Goal: Complete application form: Complete application form

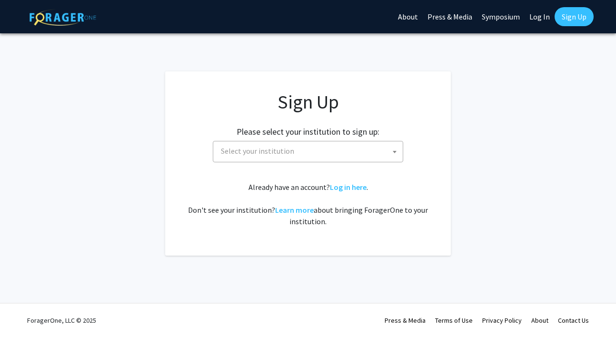
click at [280, 149] on span "Select your institution" at bounding box center [257, 151] width 73 height 10
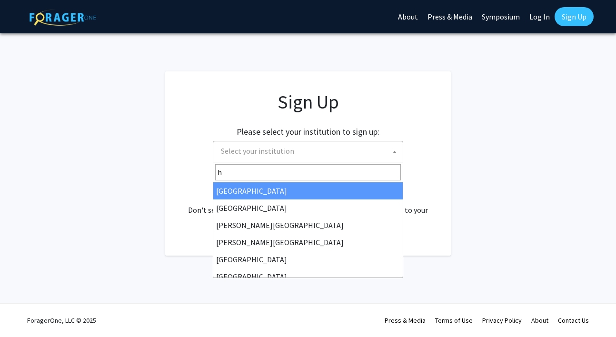
type input "ha"
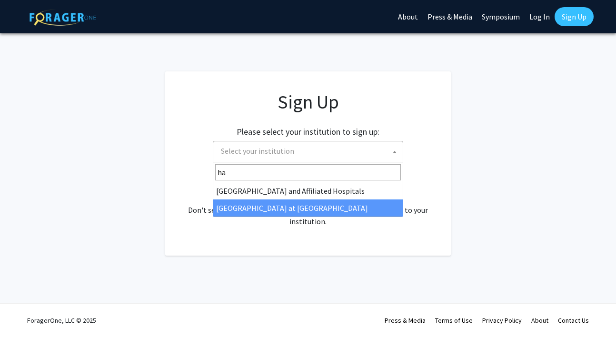
select select "18"
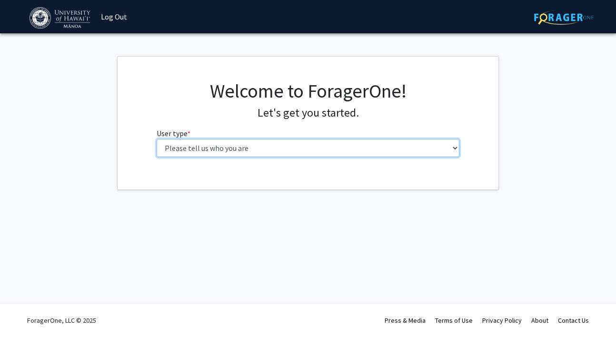
click at [317, 154] on select "Please tell us who you are Undergraduate Student Master's Student Doctoral Cand…" at bounding box center [308, 148] width 303 height 18
select select "1: undergrad"
click at [157, 139] on select "Please tell us who you are Undergraduate Student Master's Student Doctoral Cand…" at bounding box center [308, 148] width 303 height 18
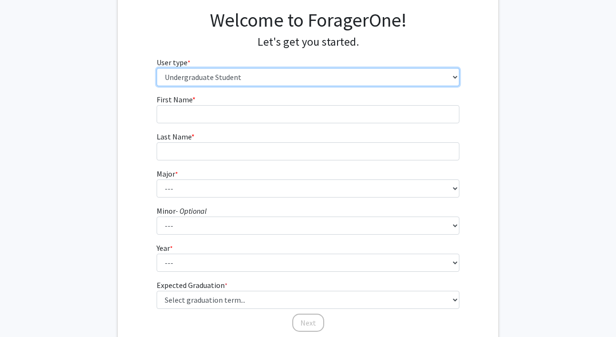
scroll to position [70, 0]
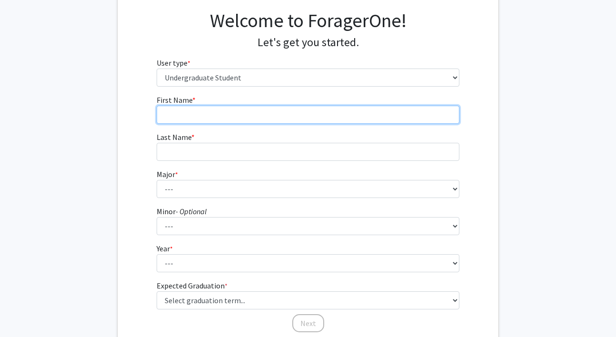
click at [263, 116] on input "First Name * required" at bounding box center [308, 115] width 303 height 18
type input "Selah"
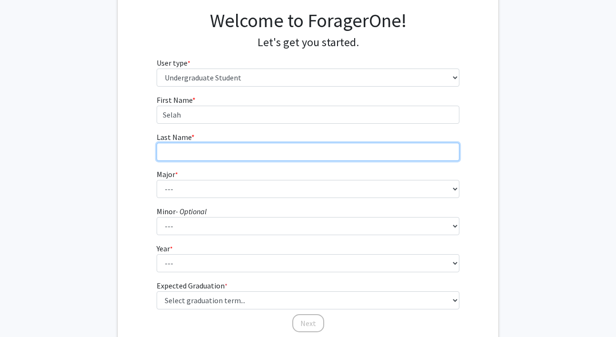
click at [265, 151] on input "Last Name * required" at bounding box center [308, 152] width 303 height 18
type input "Asano"
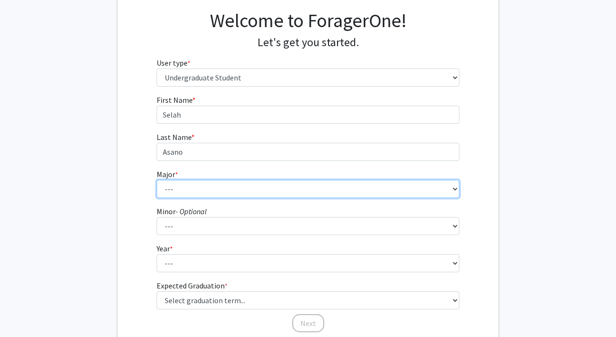
click at [261, 192] on select "--- Accounting American Studies Animal Sciences Anthropology Art Art History As…" at bounding box center [308, 189] width 303 height 18
select select "17: 1399"
click at [157, 180] on select "--- Accounting American Studies Animal Sciences Anthropology Art Art History As…" at bounding box center [308, 189] width 303 height 18
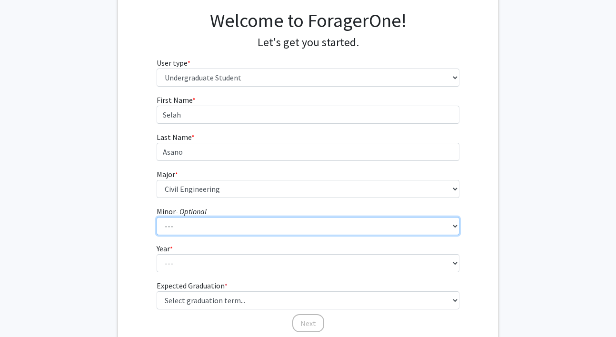
click at [258, 222] on select "--- American Studies Anthropology Art Art History Asian Studies Astronomy Astro…" at bounding box center [308, 226] width 303 height 18
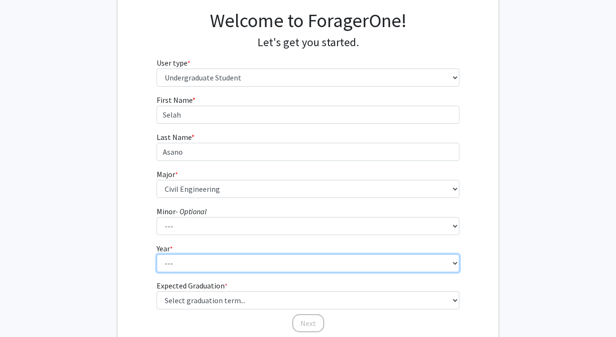
click at [184, 263] on select "--- First-year Sophomore Junior Senior Postbaccalaureate Certificate" at bounding box center [308, 263] width 303 height 18
select select "3: junior"
click at [157, 254] on select "--- First-year Sophomore Junior Senior Postbaccalaureate Certificate" at bounding box center [308, 263] width 303 height 18
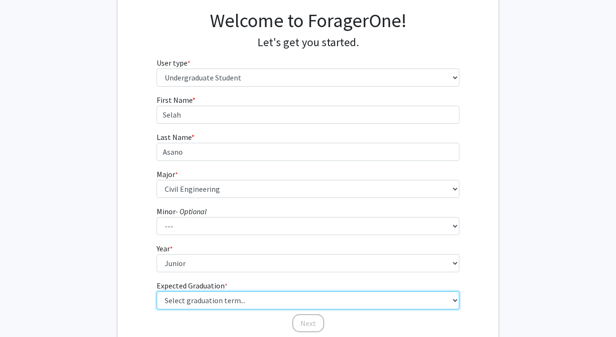
click at [200, 299] on select "Select graduation term... Spring 2025 Summer 2025 Fall 2025 Winter 2025 Spring …" at bounding box center [308, 300] width 303 height 18
select select "9: spring_2027"
click at [157, 291] on select "Select graduation term... Spring 2025 Summer 2025 Fall 2025 Winter 2025 Spring …" at bounding box center [308, 300] width 303 height 18
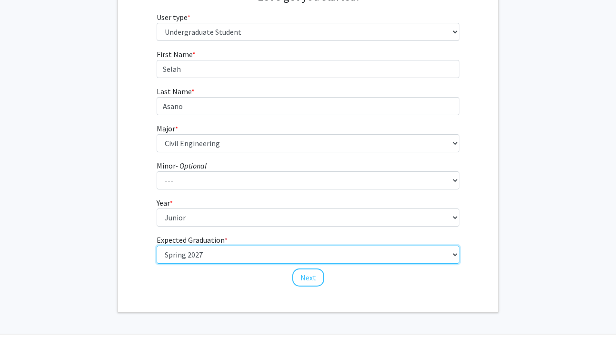
scroll to position [133, 0]
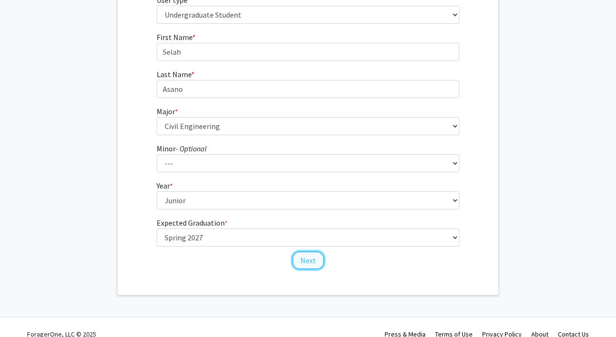
click at [301, 259] on button "Next" at bounding box center [308, 260] width 32 height 18
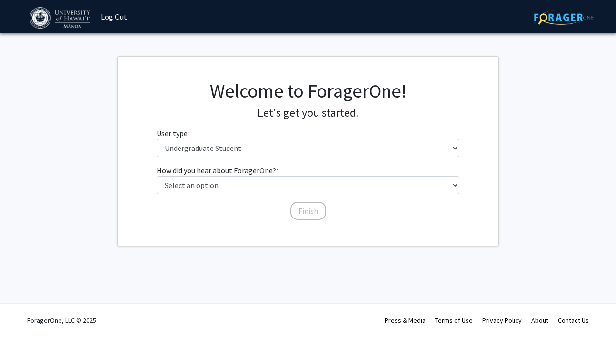
scroll to position [0, 0]
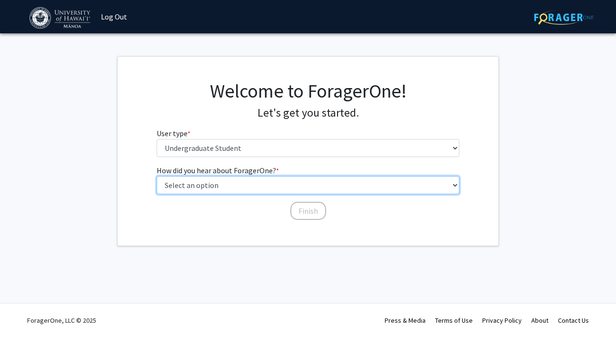
click at [256, 186] on select "Select an option Peer/student recommendation Faculty/staff recommendation Unive…" at bounding box center [308, 185] width 303 height 18
select select "1: peer_recommendation"
click at [157, 176] on select "Select an option Peer/student recommendation Faculty/staff recommendation Unive…" at bounding box center [308, 185] width 303 height 18
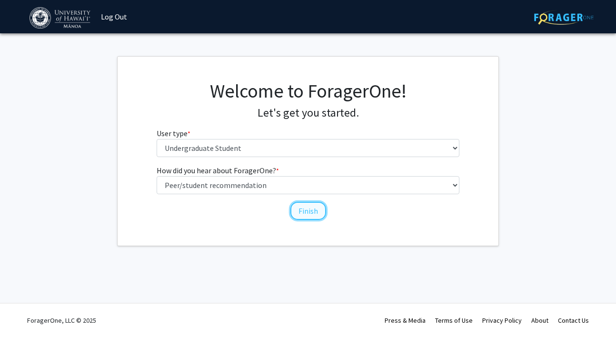
click at [306, 213] on button "Finish" at bounding box center [308, 211] width 36 height 18
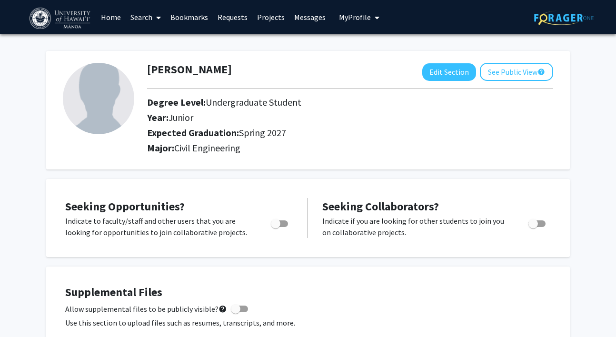
click at [272, 224] on span "Toggle" at bounding box center [276, 224] width 10 height 10
click at [275, 227] on input "Are you actively seeking opportunities?" at bounding box center [275, 227] width 0 height 0
checkbox input "true"
click at [270, 19] on link "Projects" at bounding box center [270, 16] width 37 height 33
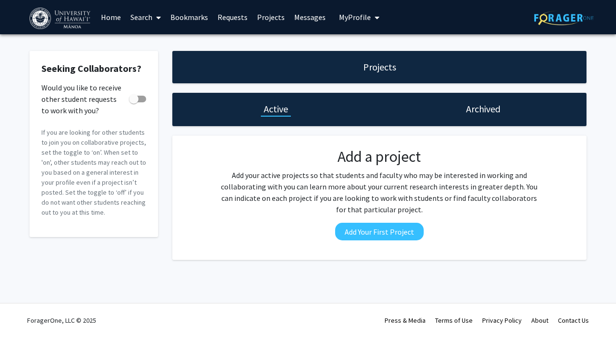
click at [229, 18] on link "Requests" at bounding box center [233, 16] width 40 height 33
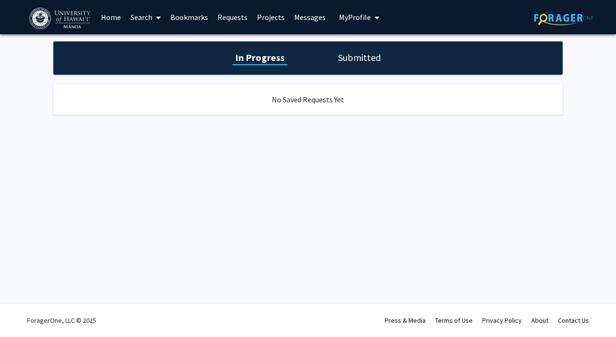
click at [364, 63] on h1 "Submitted" at bounding box center [359, 57] width 49 height 13
click at [260, 63] on h1 "In Progress" at bounding box center [258, 57] width 51 height 13
click at [300, 101] on div "No Saved Requests Yet" at bounding box center [307, 99] width 509 height 30
click at [357, 20] on span "My Profile" at bounding box center [355, 17] width 32 height 10
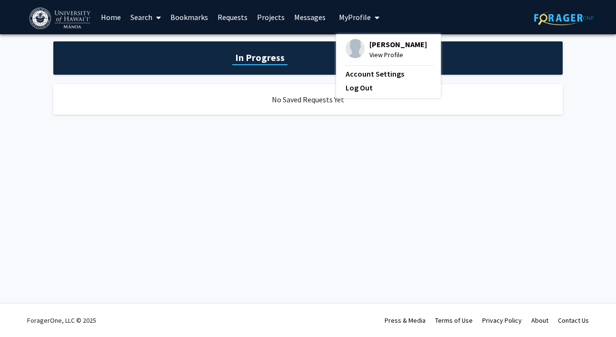
click at [298, 21] on link "Messages" at bounding box center [309, 16] width 41 height 33
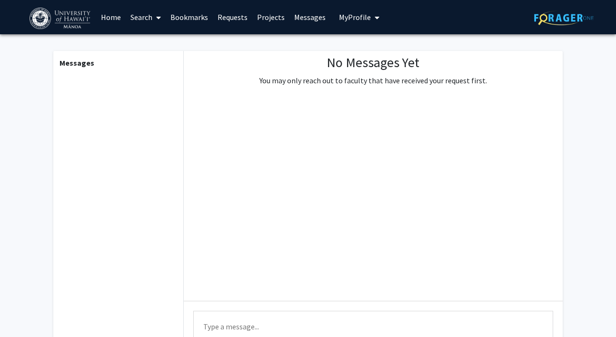
click at [268, 20] on link "Projects" at bounding box center [270, 16] width 37 height 33
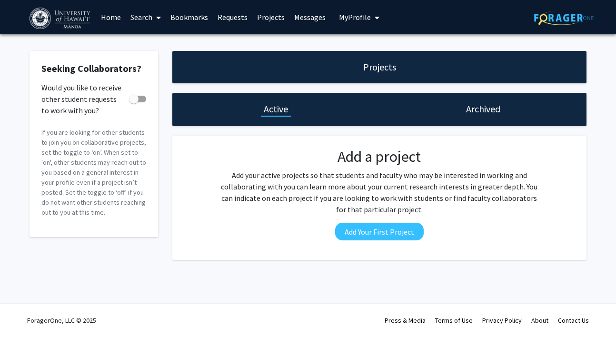
click at [134, 18] on link "Search" at bounding box center [146, 16] width 40 height 33
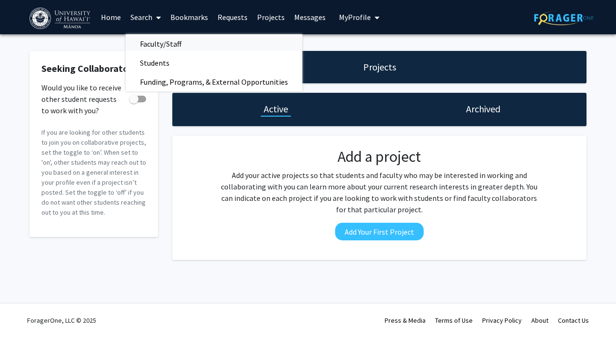
click at [148, 44] on span "Faculty/Staff" at bounding box center [161, 43] width 70 height 19
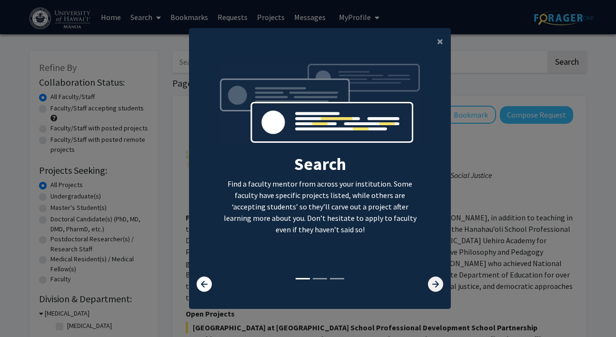
click at [437, 283] on icon at bounding box center [435, 284] width 15 height 15
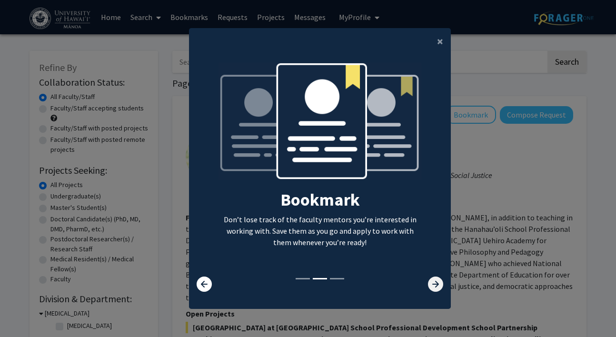
click at [437, 283] on icon at bounding box center [435, 284] width 15 height 15
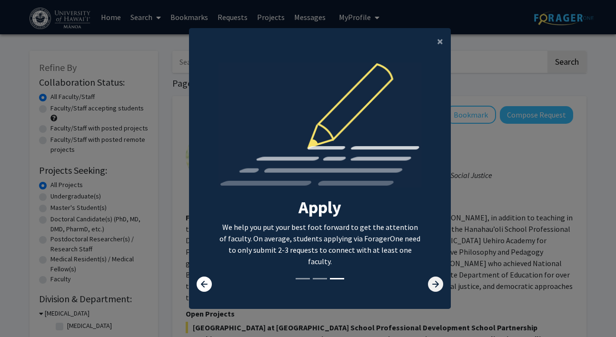
click at [437, 283] on icon at bounding box center [435, 284] width 15 height 15
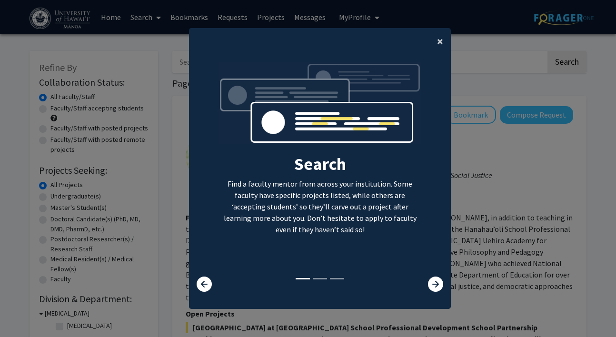
click at [437, 44] on span "×" at bounding box center [440, 41] width 6 height 15
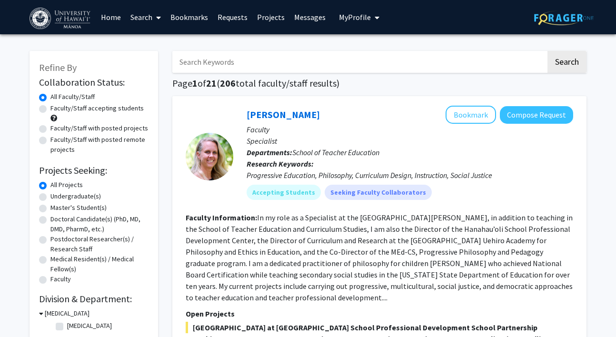
click at [159, 14] on icon at bounding box center [158, 18] width 5 height 8
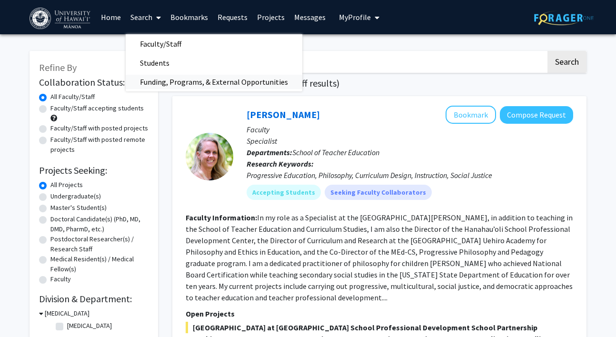
click at [177, 83] on span "Funding, Programs, & External Opportunities" at bounding box center [214, 81] width 177 height 19
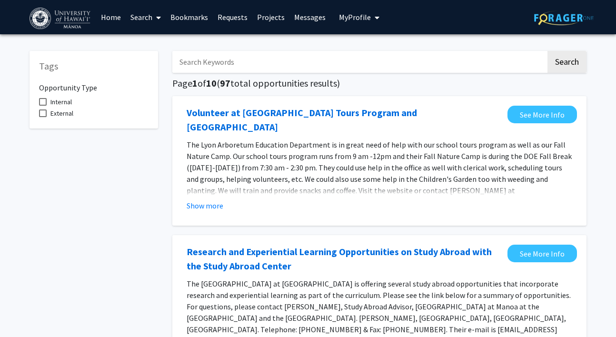
click at [189, 19] on link "Bookmarks" at bounding box center [189, 16] width 47 height 33
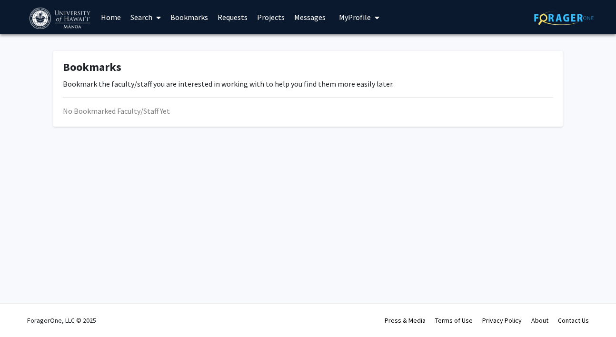
click at [270, 20] on link "Projects" at bounding box center [270, 16] width 37 height 33
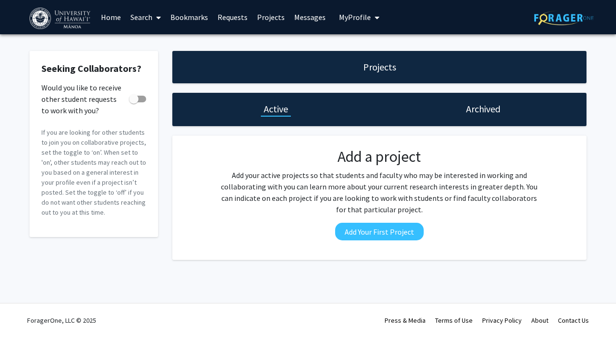
click at [311, 17] on link "Messages" at bounding box center [309, 16] width 41 height 33
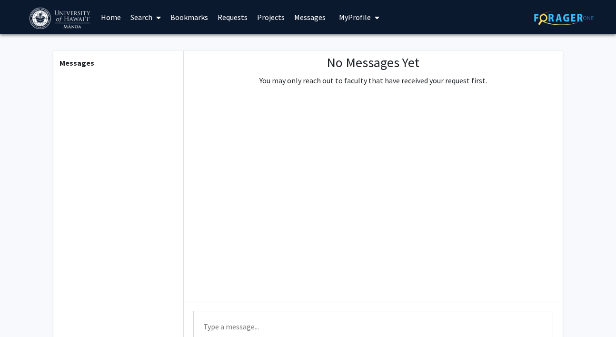
click at [353, 22] on button "My Profile" at bounding box center [359, 17] width 46 height 34
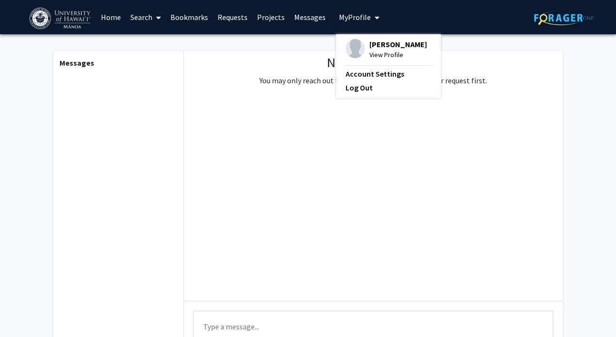
click at [369, 50] on span "View Profile" at bounding box center [398, 55] width 58 height 10
